Goal: Information Seeking & Learning: Understand process/instructions

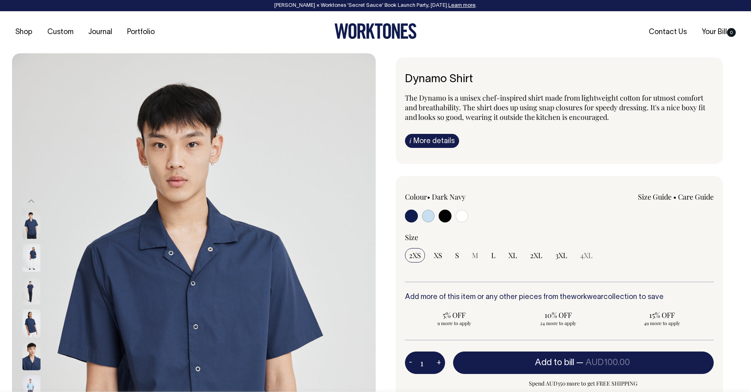
select select
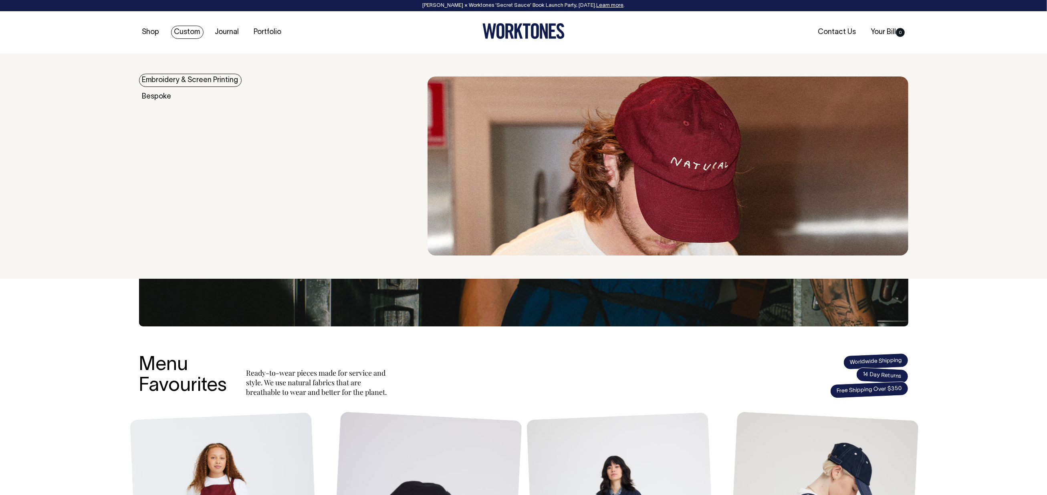
click at [198, 30] on link "Custom" at bounding box center [187, 32] width 32 height 13
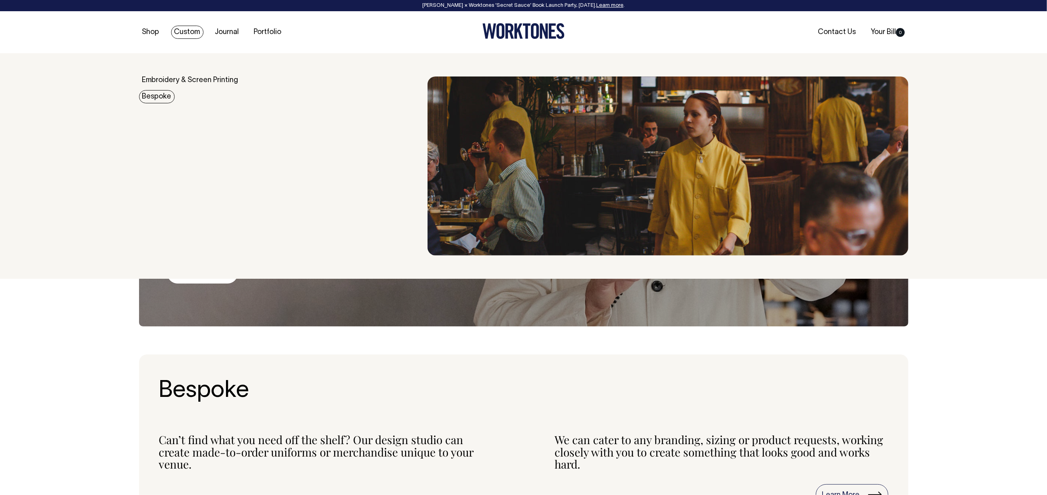
click at [164, 98] on link "Bespoke" at bounding box center [157, 96] width 36 height 13
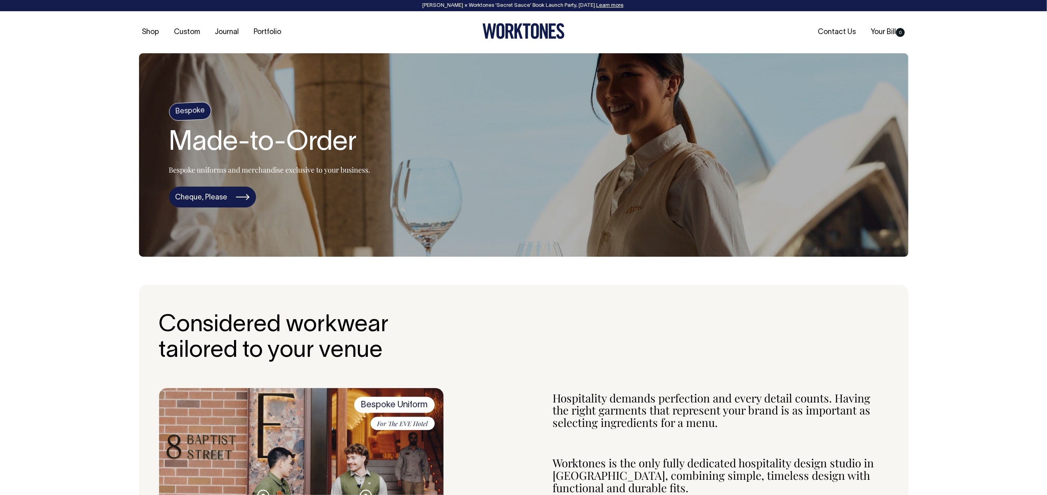
click at [209, 204] on link "Cheque, Please" at bounding box center [212, 197] width 87 height 21
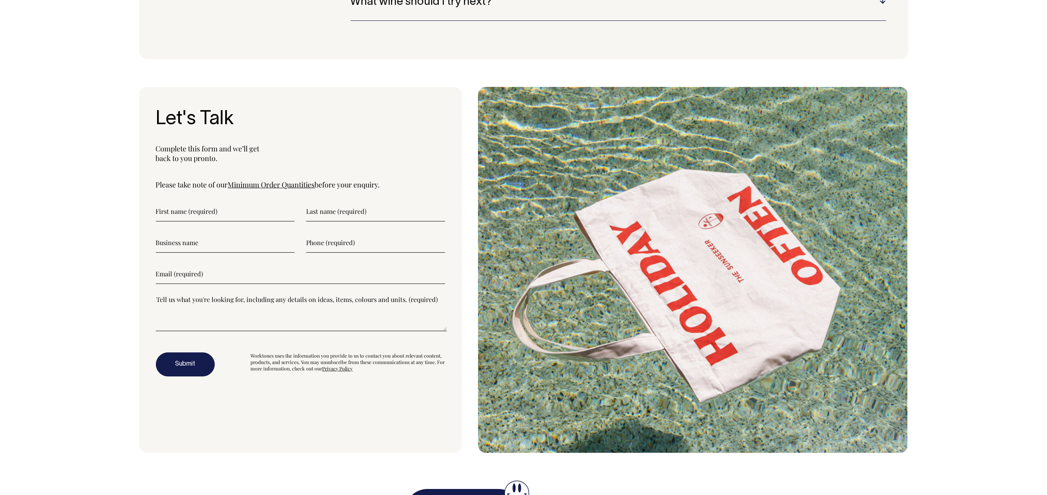
scroll to position [2698, 0]
click at [307, 182] on link "Minimum Order Quantities" at bounding box center [271, 186] width 87 height 10
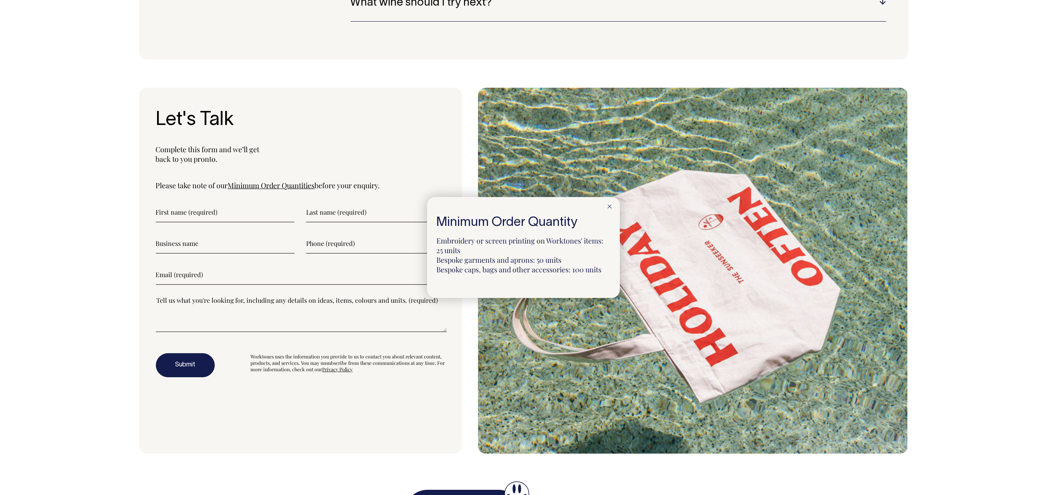
click at [363, 129] on div at bounding box center [523, 247] width 1047 height 495
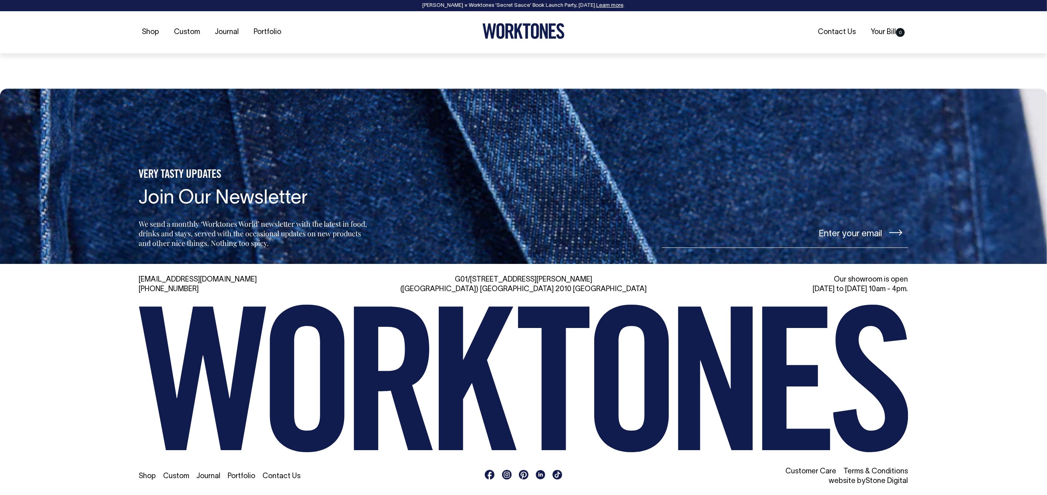
scroll to position [3408, 0]
